Goal: Check status: Check status

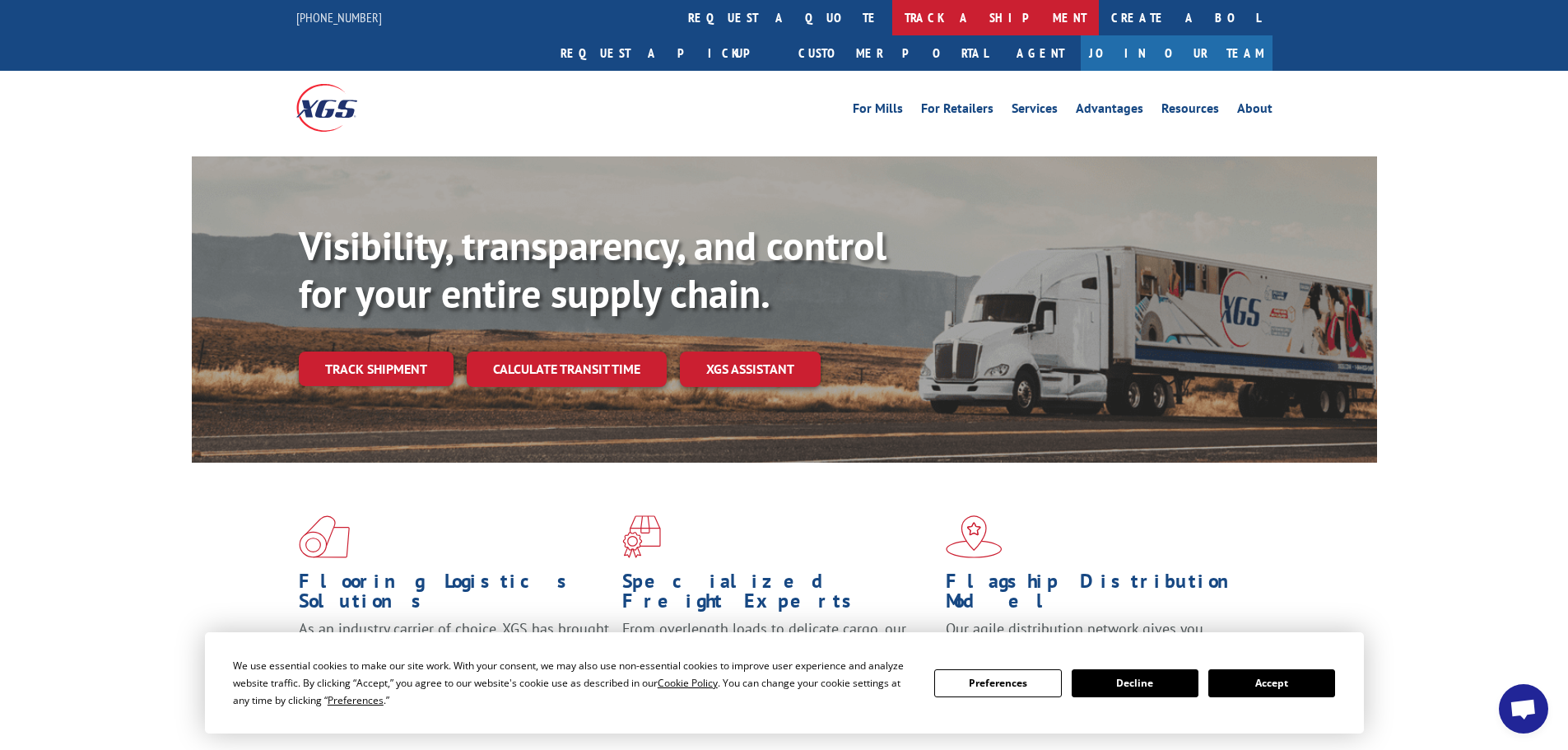
click at [892, 5] on link "track a shipment" at bounding box center [996, 17] width 207 height 36
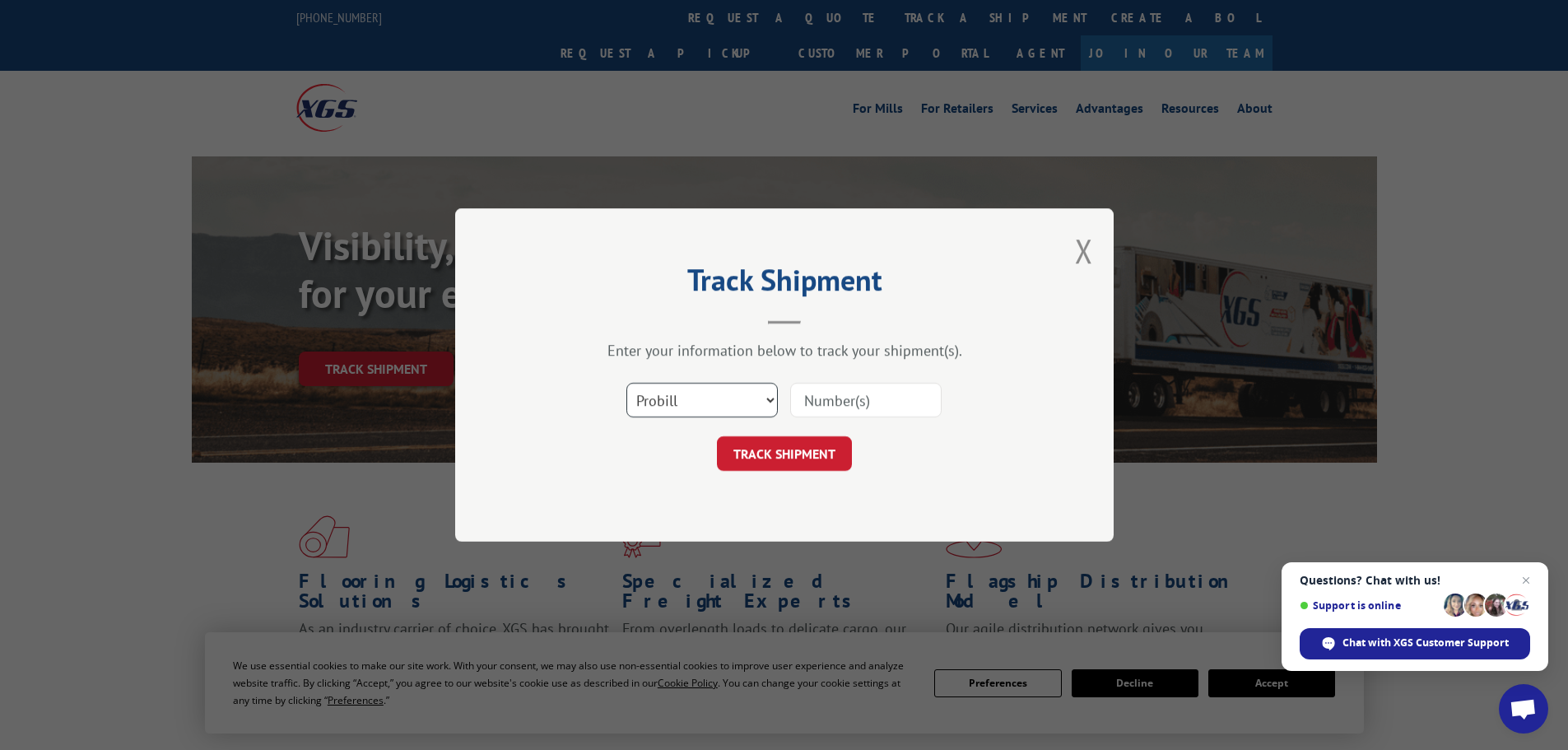
click at [765, 403] on select "Select category... Probill BOL PO" at bounding box center [702, 400] width 151 height 35
click at [626, 383] on select "Select category... Probill BOL PO" at bounding box center [702, 400] width 151 height 35
click at [826, 399] on input at bounding box center [866, 400] width 151 height 35
type input "480069086886"
click button "TRACK SHIPMENT" at bounding box center [784, 453] width 135 height 35
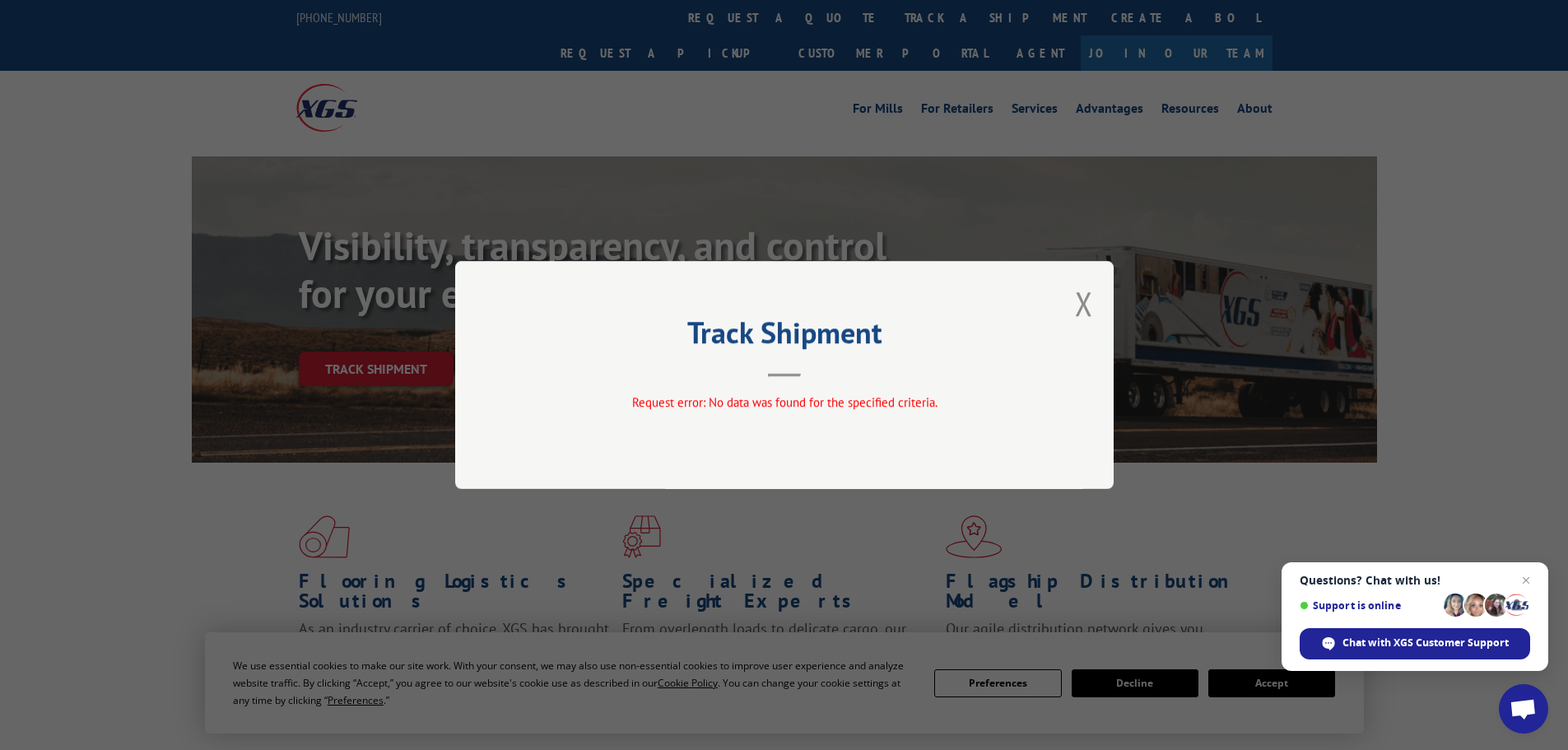
click at [1105, 297] on div "Track Shipment Request error: No data was found for the specified criteria." at bounding box center [784, 375] width 659 height 228
click at [1095, 302] on div "Track Shipment Request error: No data was found for the specified criteria." at bounding box center [784, 375] width 659 height 228
